Goal: Navigation & Orientation: Find specific page/section

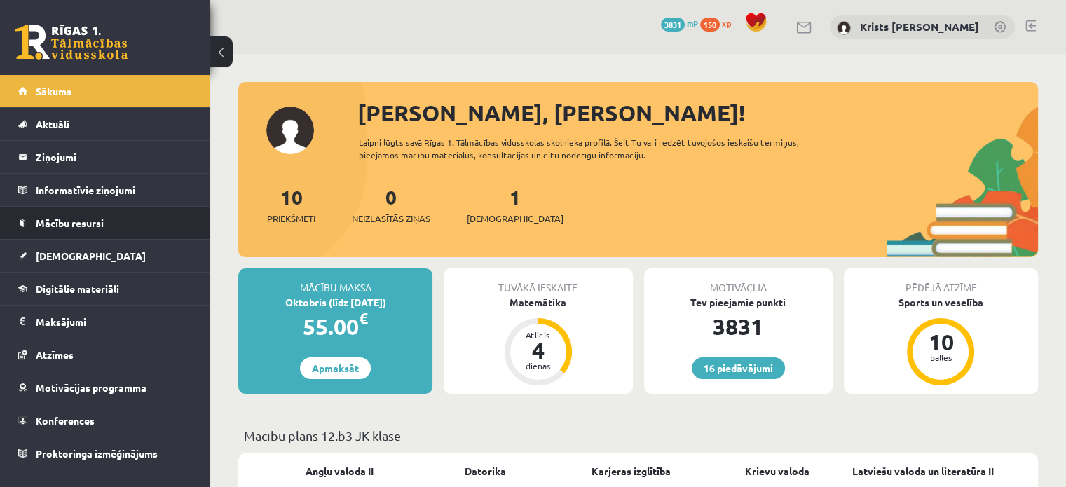
click at [87, 222] on span "Mācību resursi" at bounding box center [70, 223] width 68 height 13
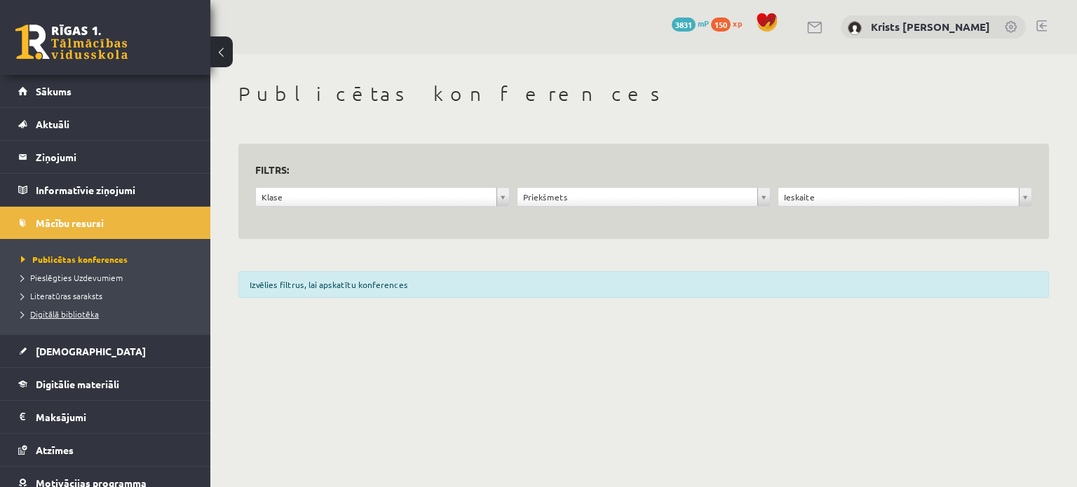
scroll to position [76, 0]
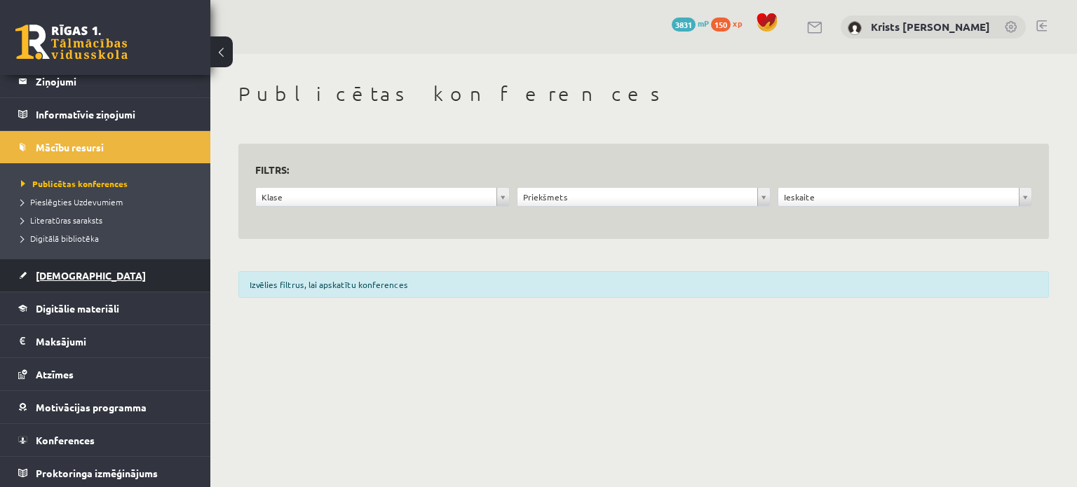
click at [55, 278] on span "[DEMOGRAPHIC_DATA]" at bounding box center [91, 275] width 110 height 13
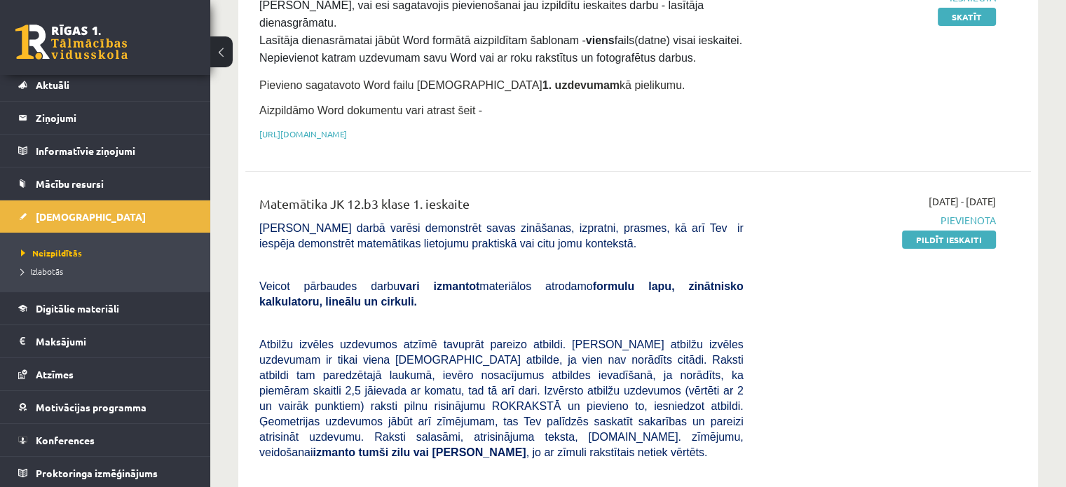
scroll to position [116, 0]
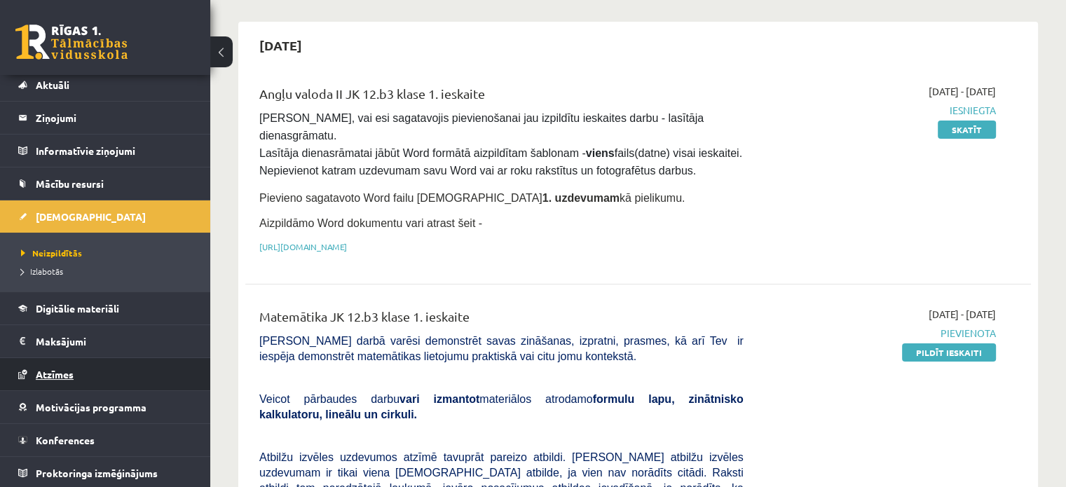
click at [54, 372] on span "Atzīmes" at bounding box center [55, 374] width 38 height 13
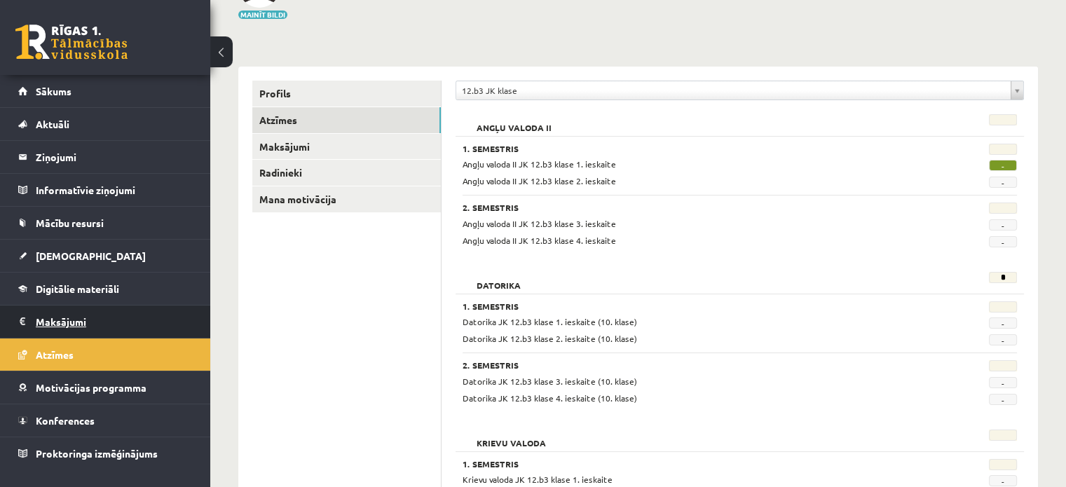
scroll to position [233, 0]
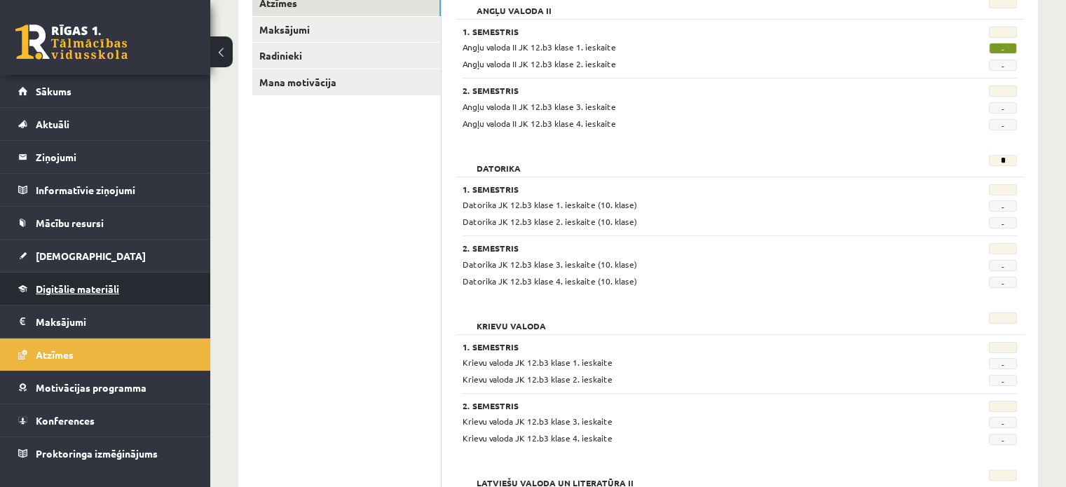
click at [67, 291] on span "Digitālie materiāli" at bounding box center [77, 289] width 83 height 13
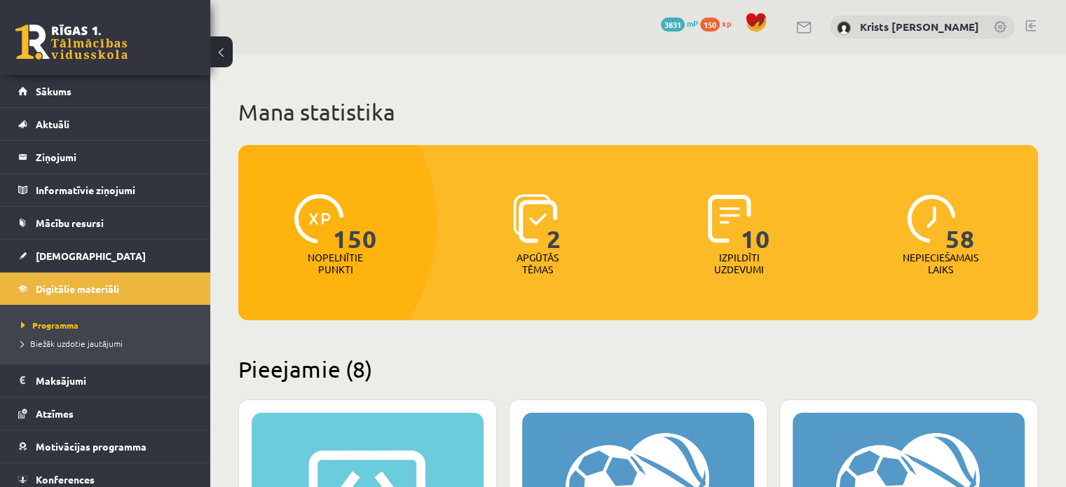
click at [513, 39] on div "16 Dāvanas 3831 mP 150 xp [PERSON_NAME]" at bounding box center [638, 27] width 856 height 54
click at [1029, 22] on link at bounding box center [1031, 25] width 11 height 11
